Goal: Task Accomplishment & Management: Manage account settings

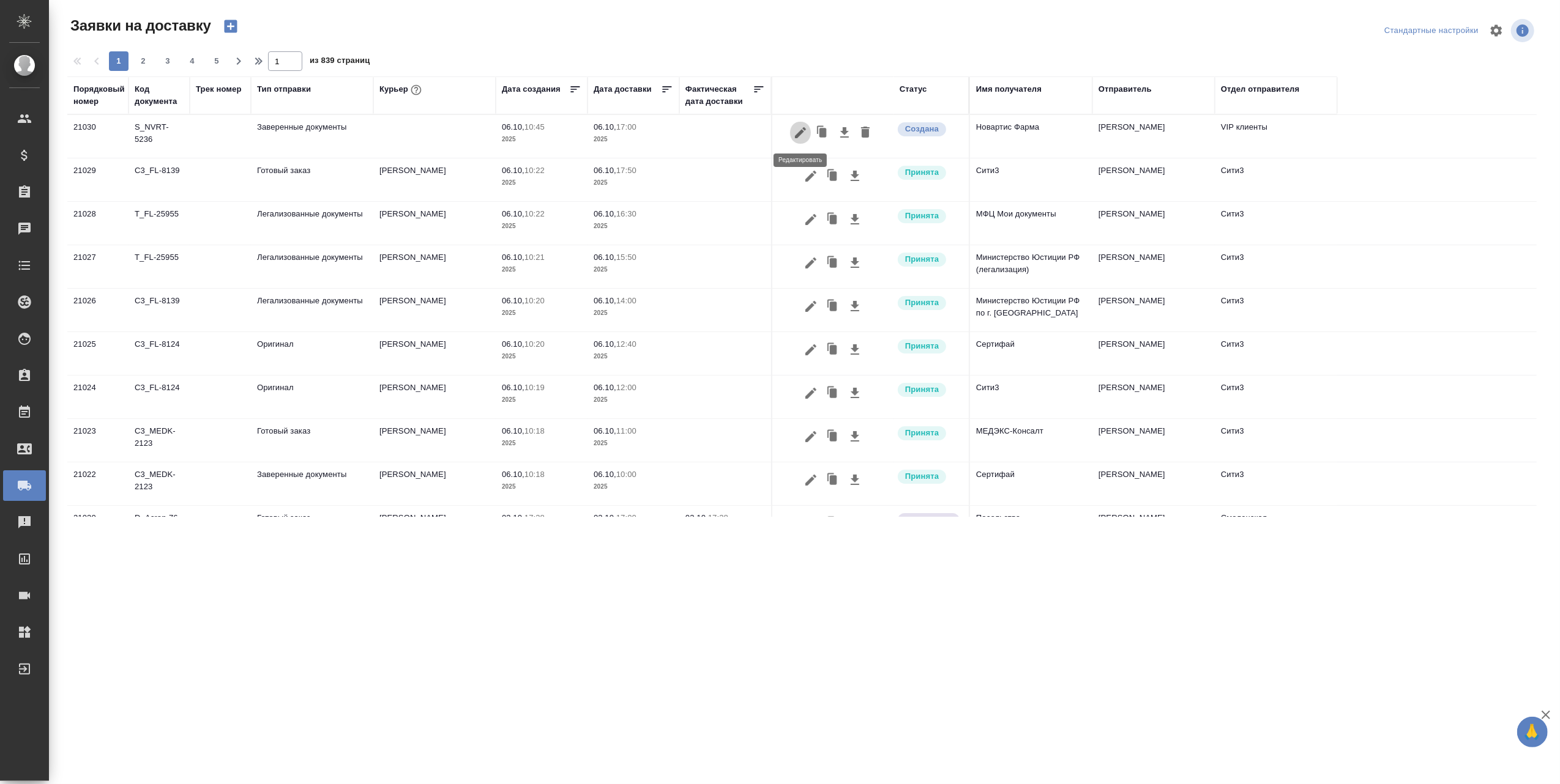
click at [804, 133] on icon "button" at bounding box center [800, 132] width 15 height 15
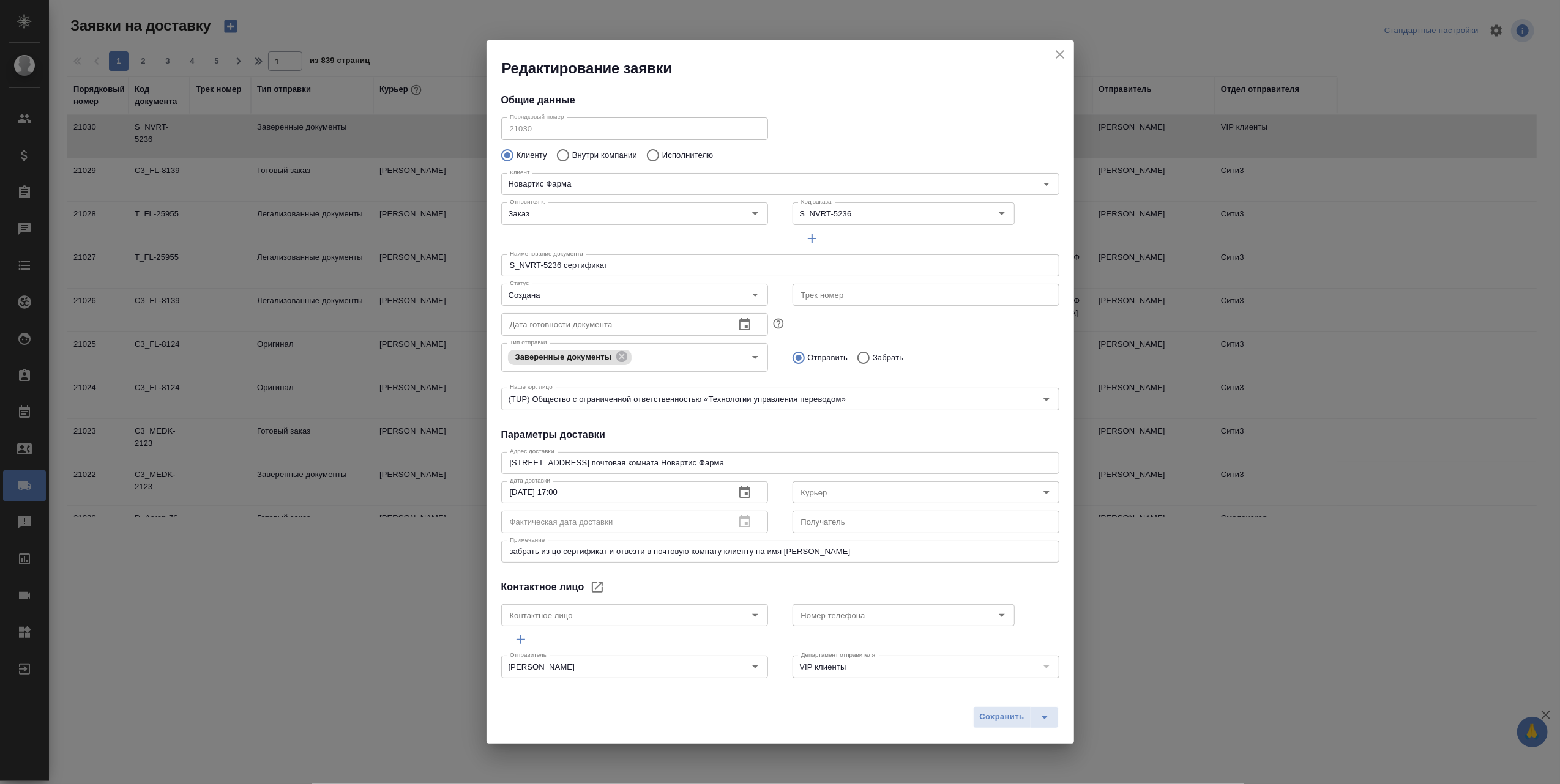
type input "Панькин Николай"
type input "+7 985 611 79 58"
click at [1039, 490] on icon "Open" at bounding box center [1046, 492] width 15 height 15
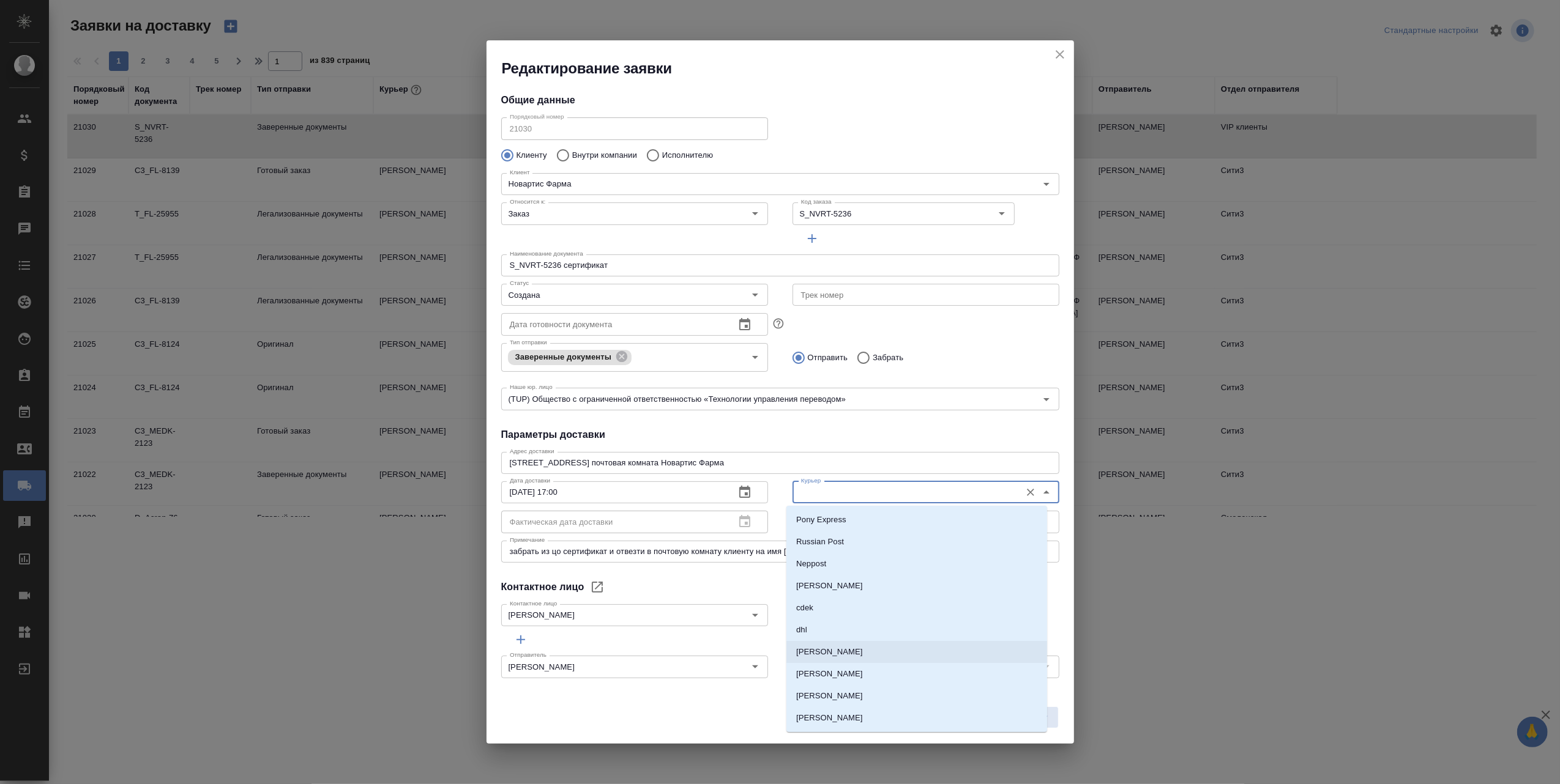
click at [848, 649] on p "[PERSON_NAME]" at bounding box center [829, 652] width 67 height 12
type input "[PERSON_NAME]"
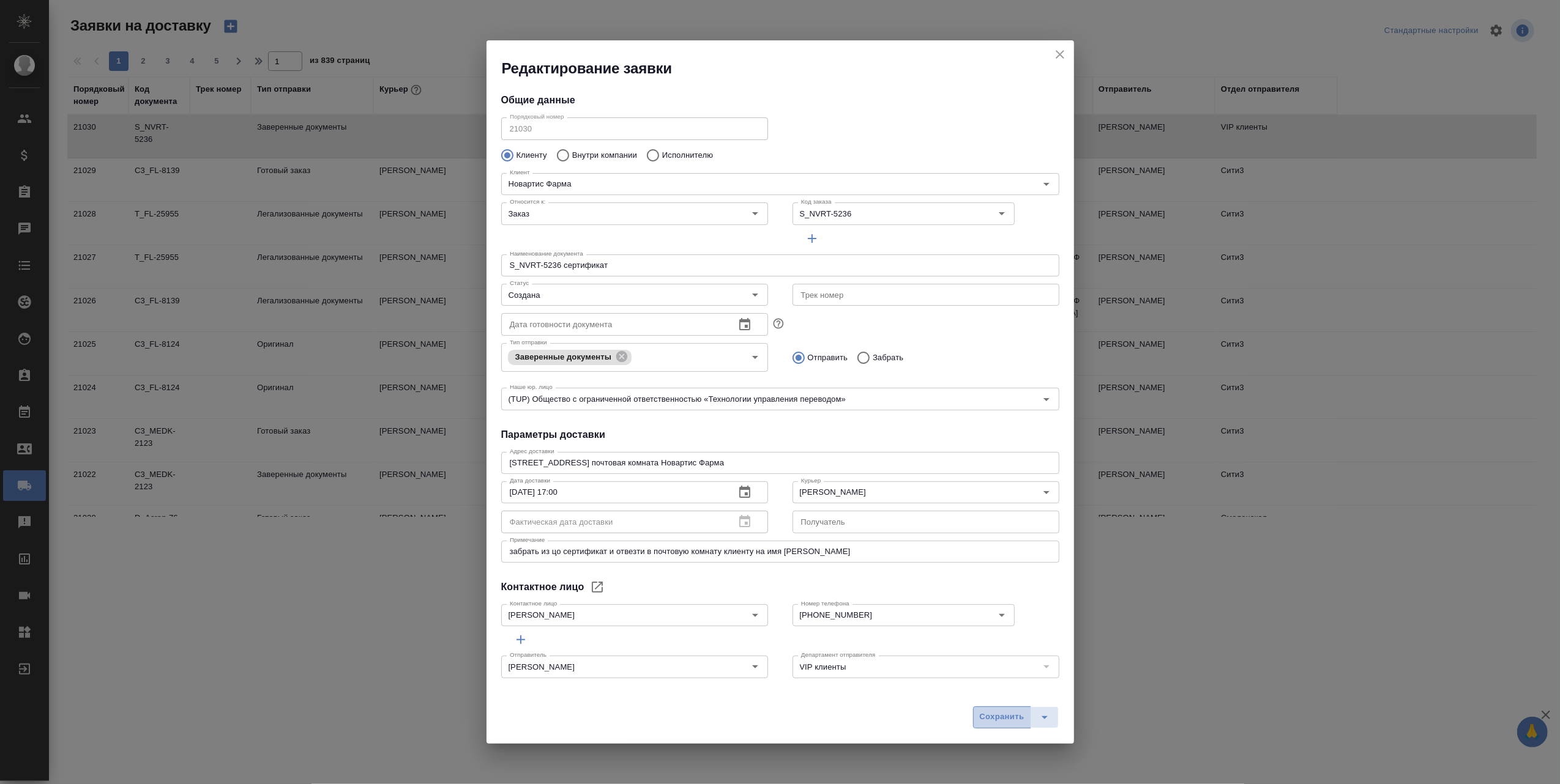
click at [999, 720] on span "Сохранить" at bounding box center [1002, 717] width 45 height 14
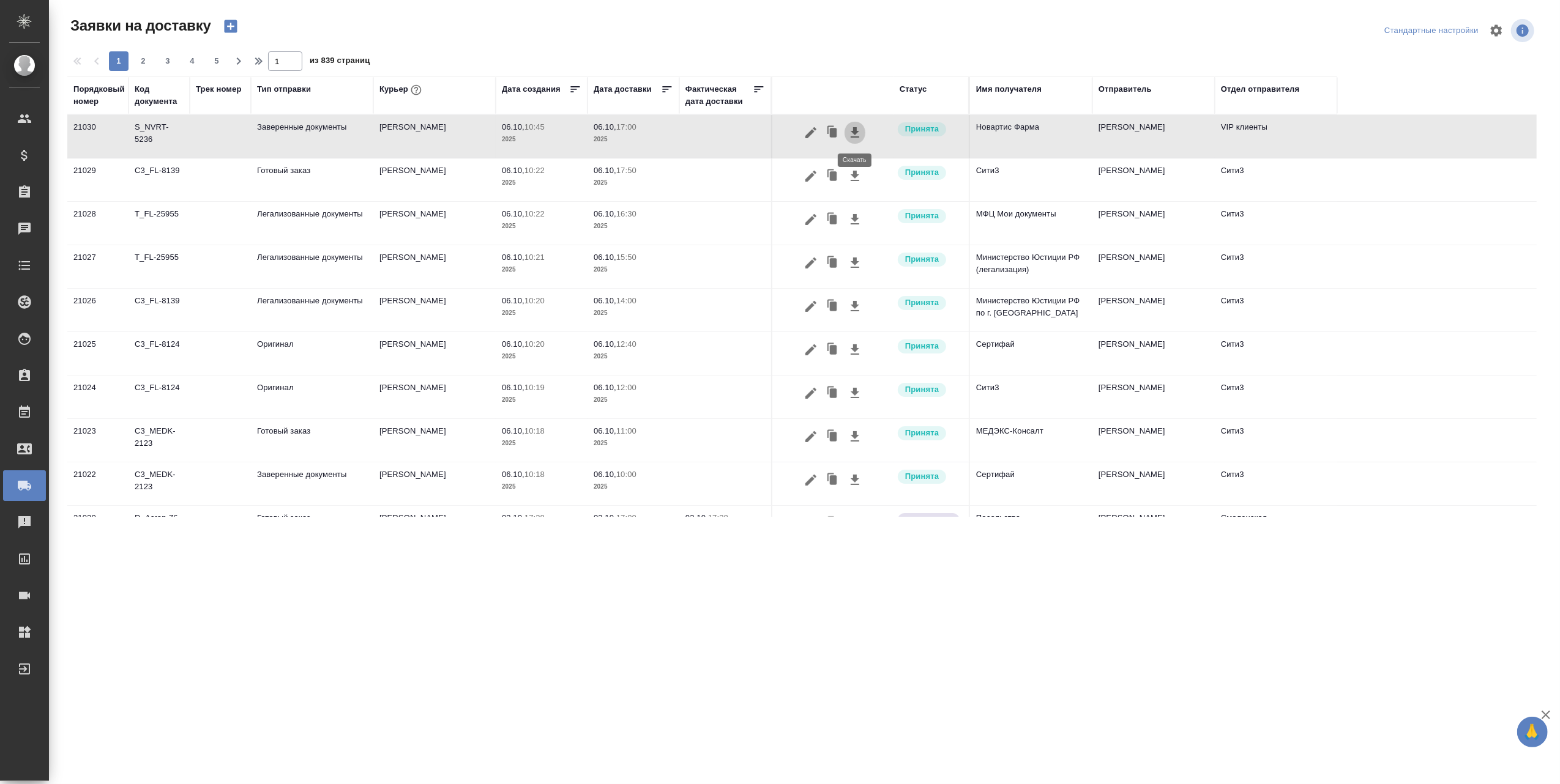
click at [857, 131] on icon "button" at bounding box center [855, 132] width 15 height 15
